Goal: Information Seeking & Learning: Learn about a topic

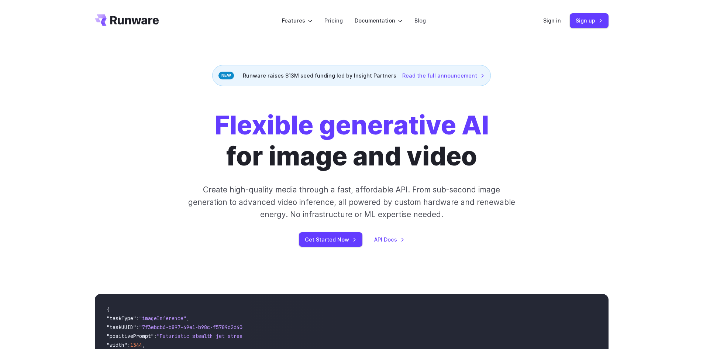
click at [449, 80] on link "Read the full announcement" at bounding box center [443, 75] width 82 height 8
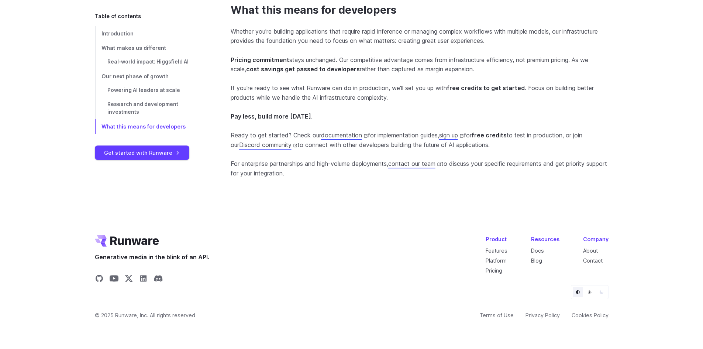
scroll to position [1891, 0]
click at [141, 274] on icon "Share on LinkedIn" at bounding box center [143, 278] width 9 height 9
